Goal: Task Accomplishment & Management: Complete application form

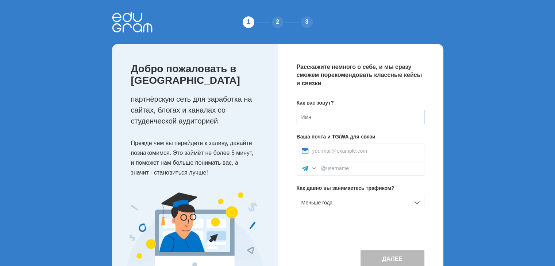
click at [350, 112] on input at bounding box center [361, 117] width 128 height 15
type input "ASH"
click at [324, 150] on input at bounding box center [365, 151] width 107 height 6
type input "ashotdanielyan2008@gmail.com"
click at [349, 166] on input at bounding box center [370, 169] width 99 height 6
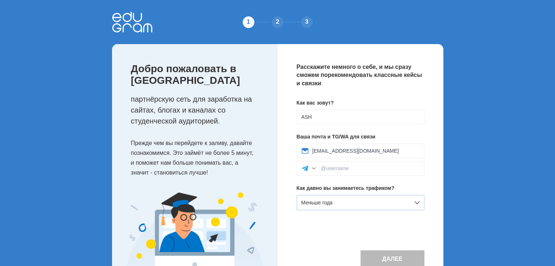
click at [410, 203] on div "Меньше года" at bounding box center [361, 202] width 128 height 15
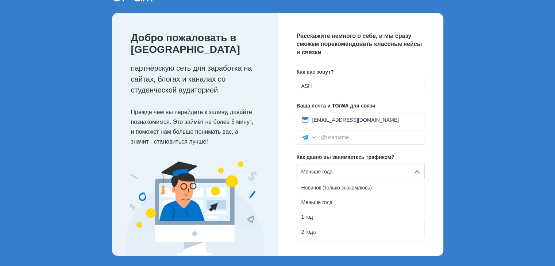
scroll to position [32, 0]
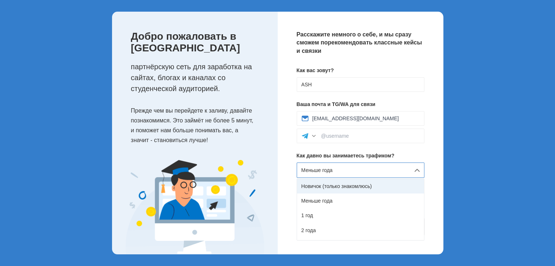
click at [376, 187] on div "Новичок (только знакомлюсь)" at bounding box center [360, 186] width 127 height 15
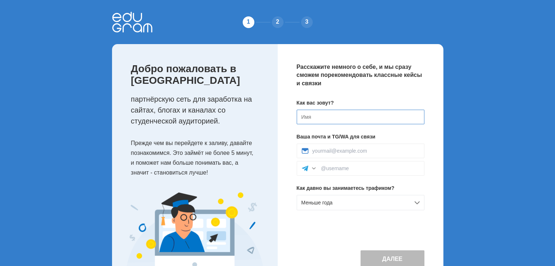
click at [373, 111] on input at bounding box center [361, 117] width 128 height 15
type input "ASH"
click at [370, 149] on input at bounding box center [365, 151] width 107 height 6
type input "[EMAIL_ADDRESS][DOMAIN_NAME]"
click at [399, 197] on div "Меньше года" at bounding box center [361, 202] width 128 height 15
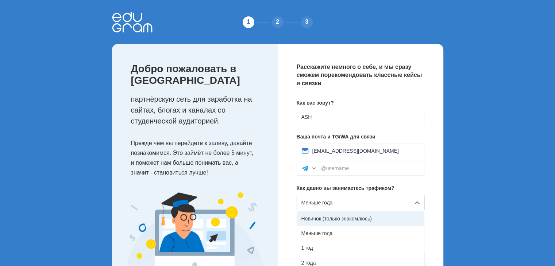
click at [382, 224] on div "Новичок (только знакомлюсь)" at bounding box center [360, 219] width 127 height 15
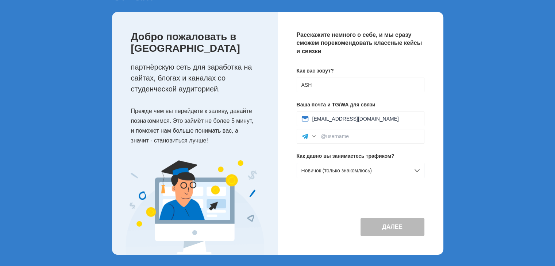
scroll to position [32, 0]
click at [385, 133] on input at bounding box center [370, 136] width 99 height 6
click at [342, 131] on div at bounding box center [361, 136] width 128 height 15
click at [313, 132] on div at bounding box center [313, 135] width 7 height 7
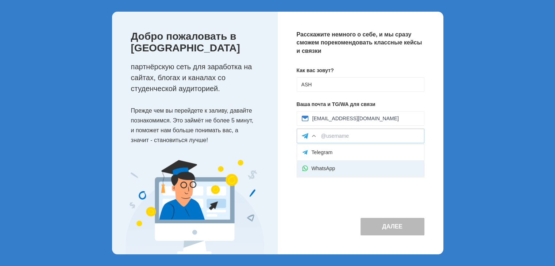
click at [325, 165] on div "WhatsApp" at bounding box center [360, 169] width 127 height 16
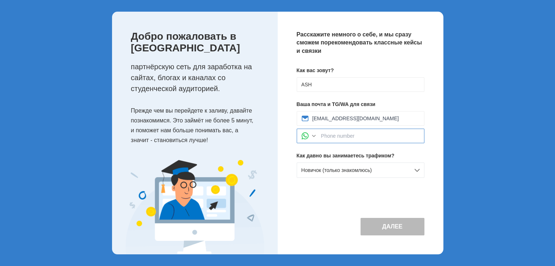
click at [346, 136] on input at bounding box center [370, 136] width 99 height 6
type input "55652597"
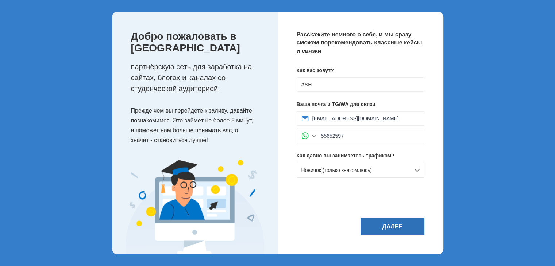
click at [412, 219] on button "Далее" at bounding box center [393, 227] width 64 height 18
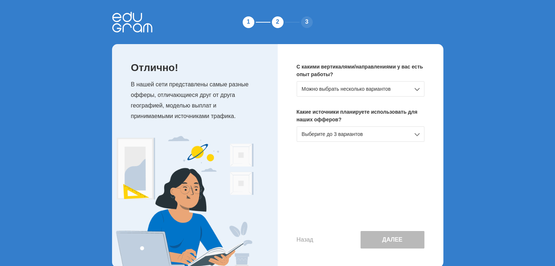
click at [415, 90] on div "Можно выбрать несколько вариантов" at bounding box center [361, 88] width 128 height 15
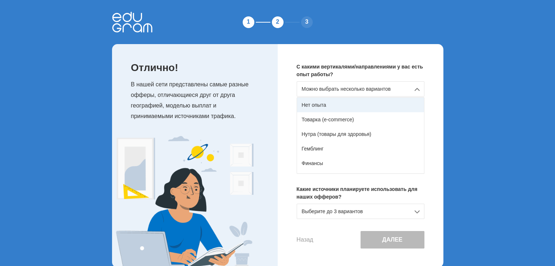
click at [395, 103] on div "Нет опыта" at bounding box center [360, 105] width 127 height 15
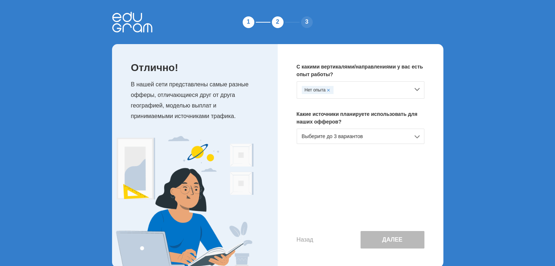
click at [402, 136] on div "Выберите до 3 вариантов" at bounding box center [361, 136] width 128 height 15
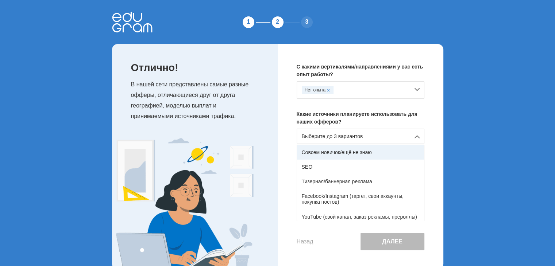
click at [385, 154] on div "Совсем новичок/ещё не знаю" at bounding box center [360, 152] width 127 height 15
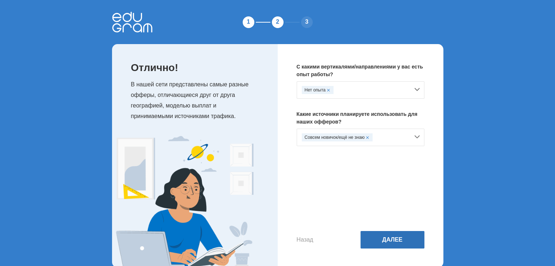
click at [400, 233] on button "Далее" at bounding box center [393, 240] width 64 height 18
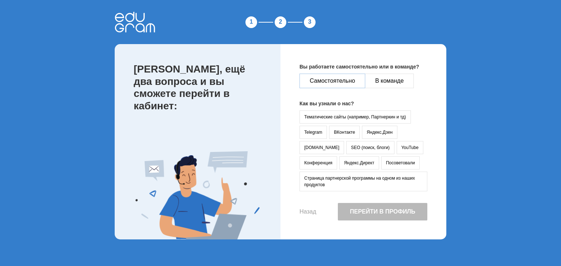
click at [309, 78] on button "Самостоятельно" at bounding box center [332, 81] width 66 height 15
click at [396, 146] on button "YouTube" at bounding box center [409, 147] width 27 height 13
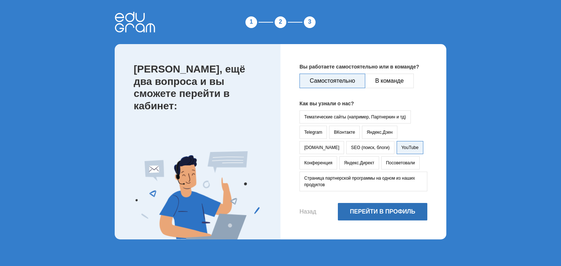
click at [381, 205] on button "Перейти в профиль" at bounding box center [382, 212] width 89 height 18
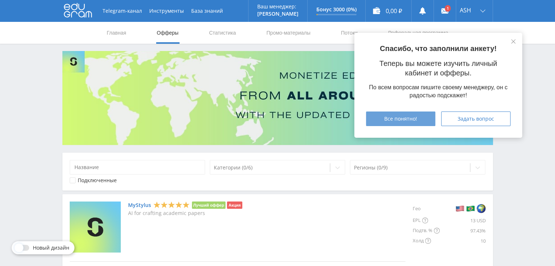
click at [412, 115] on button "Все понятно!" at bounding box center [400, 119] width 69 height 15
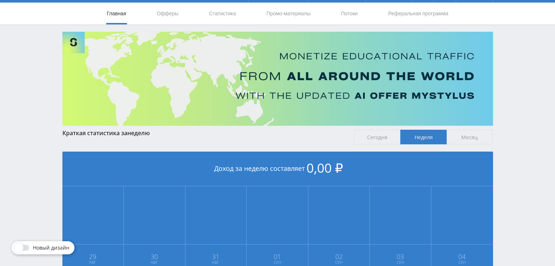
scroll to position [11, 0]
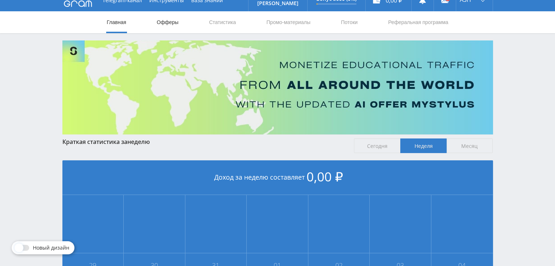
click at [168, 20] on link "Офферы" at bounding box center [167, 22] width 23 height 22
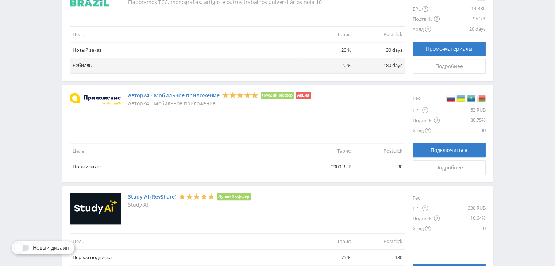
scroll to position [864, 0]
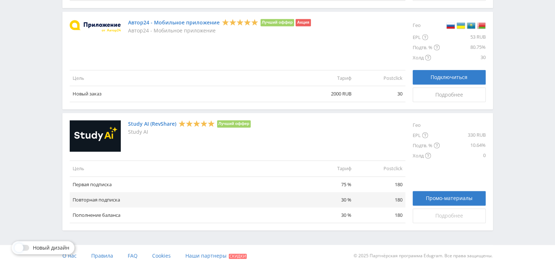
click at [433, 211] on link "Подробнее" at bounding box center [449, 216] width 73 height 15
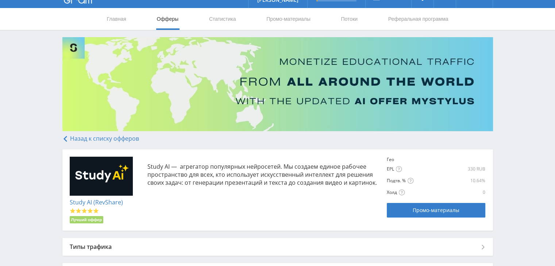
scroll to position [72, 0]
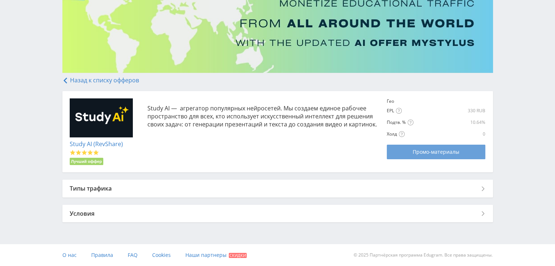
click at [428, 153] on span "Промо-материалы" at bounding box center [436, 152] width 47 height 6
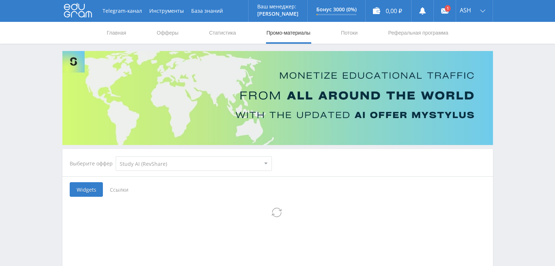
select select "376"
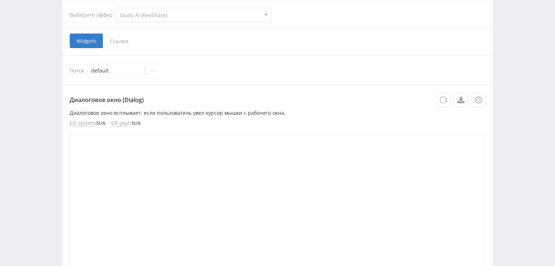
scroll to position [156, 0]
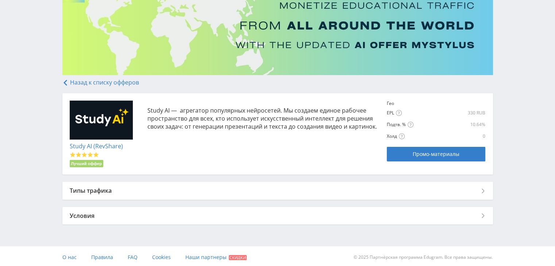
scroll to position [72, 0]
